Goal: Understand process/instructions: Learn how to perform a task or action

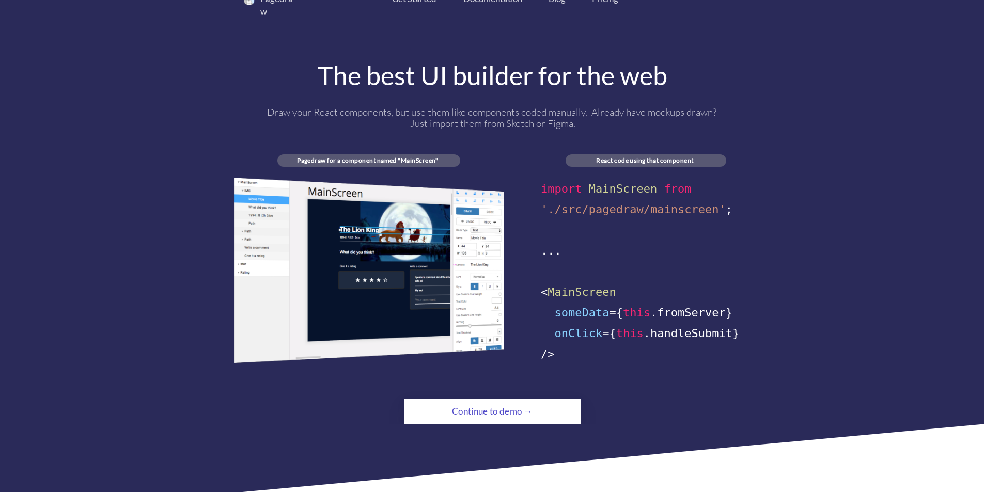
scroll to position [671, 0]
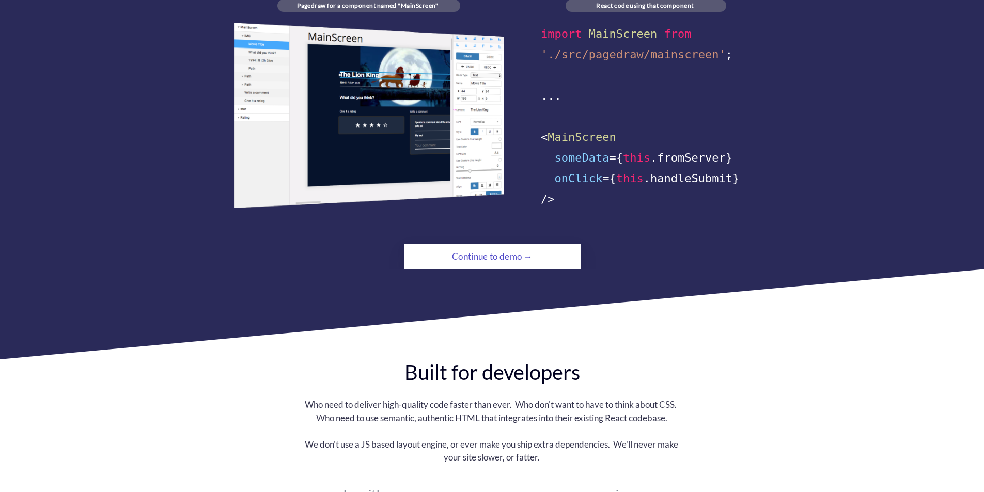
click at [448, 249] on div "Continue to demo →" at bounding box center [492, 256] width 121 height 21
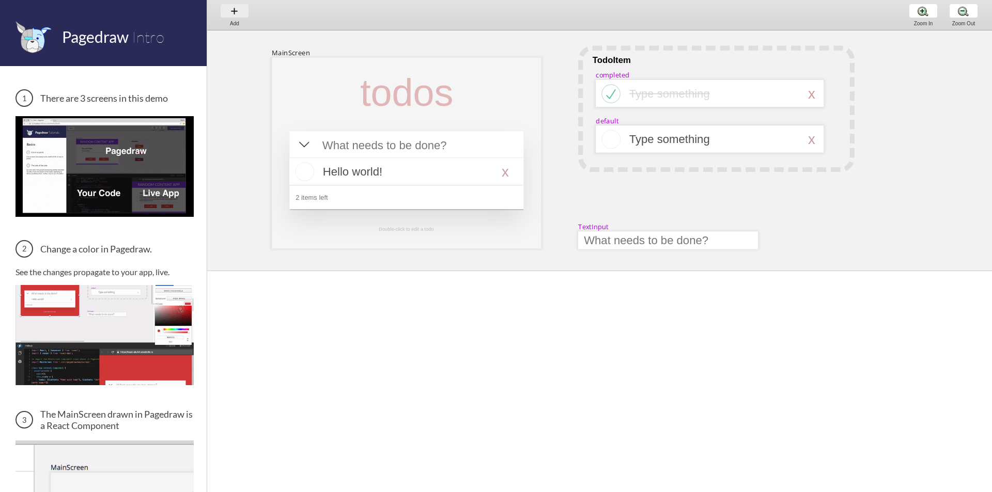
click at [239, 10] on div "Add Add Add" at bounding box center [234, 14] width 39 height 29
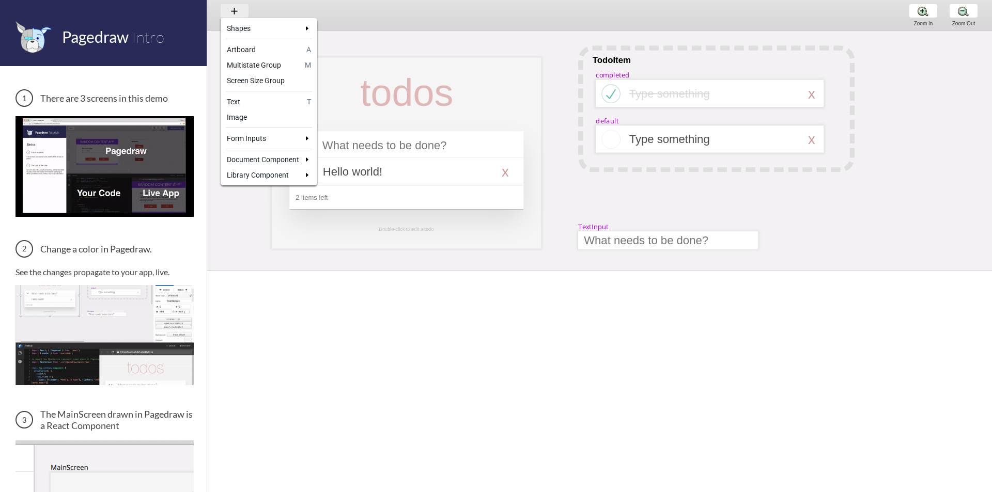
click at [239, 10] on div at bounding box center [496, 246] width 992 height 492
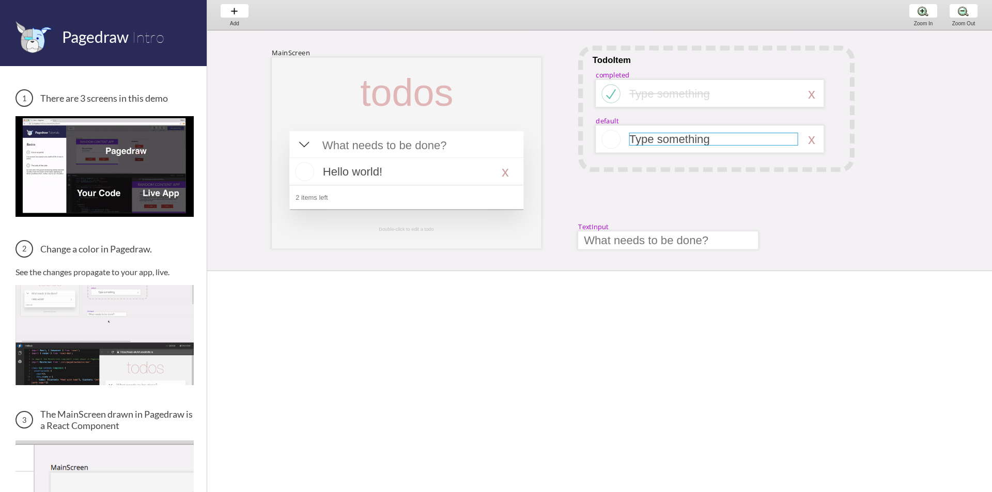
click at [666, 134] on div at bounding box center [713, 139] width 169 height 13
select select "3"
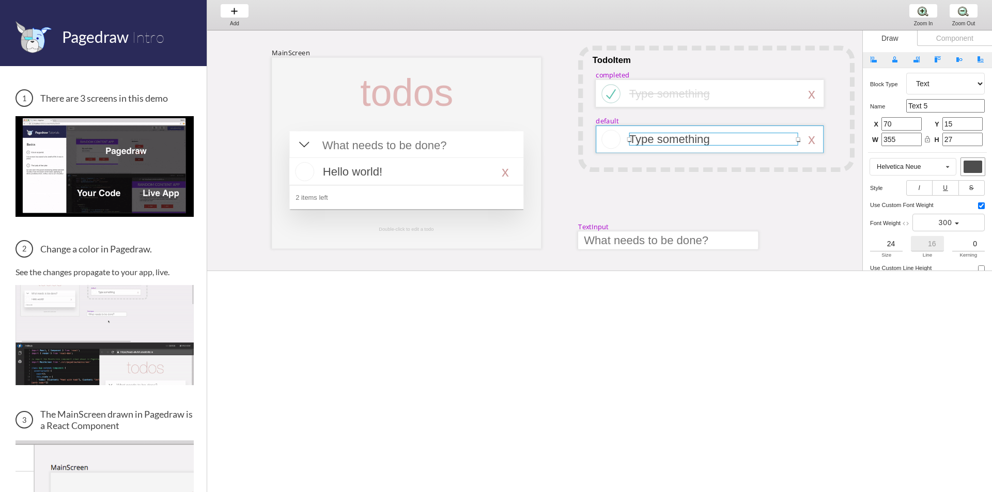
click at [596, 136] on div at bounding box center [709, 138] width 228 height 27
